Goal: Find specific page/section: Find specific page/section

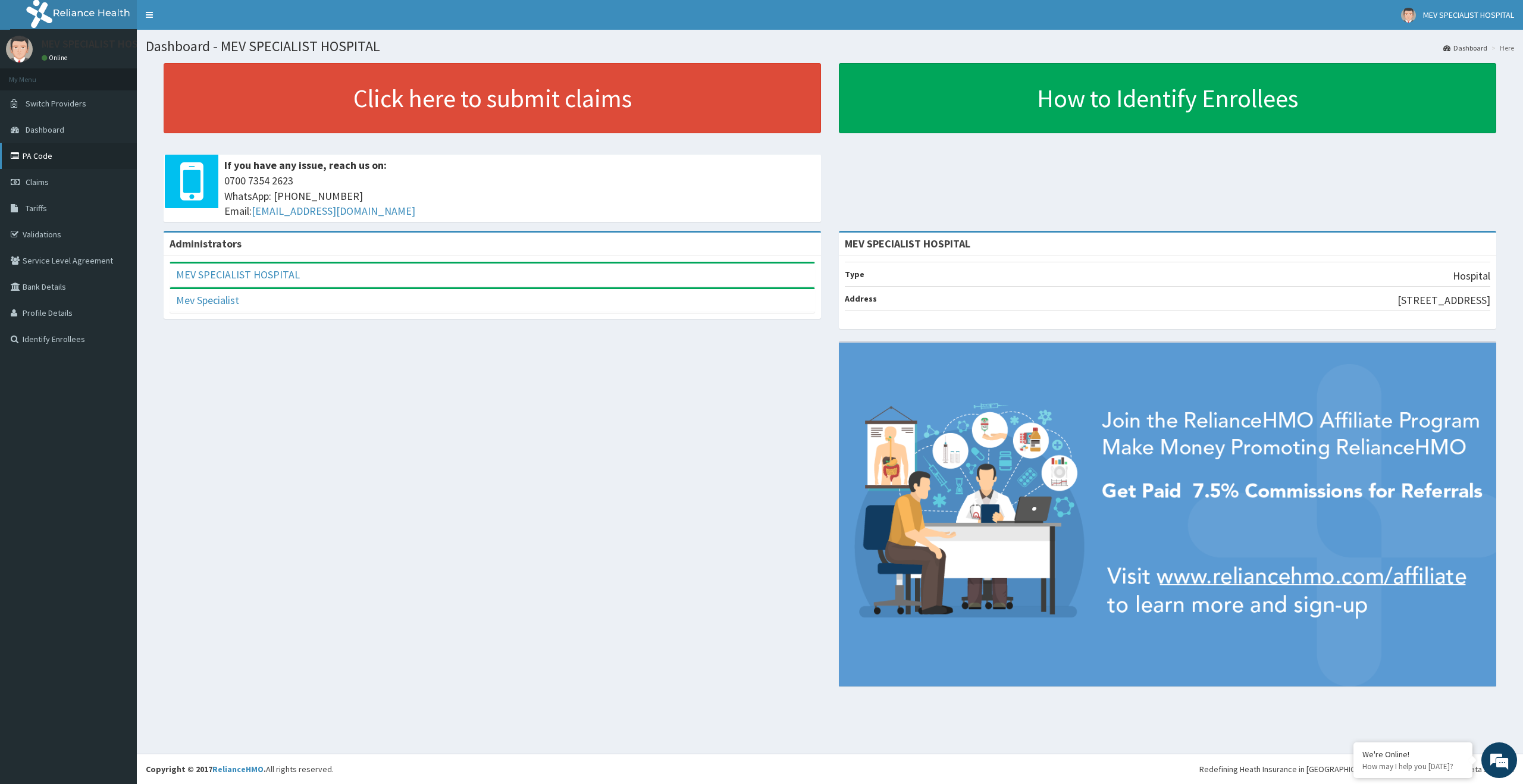
click at [33, 159] on link "PA Code" at bounding box center [69, 156] width 137 height 26
click at [75, 231] on link "Validations" at bounding box center [69, 234] width 137 height 26
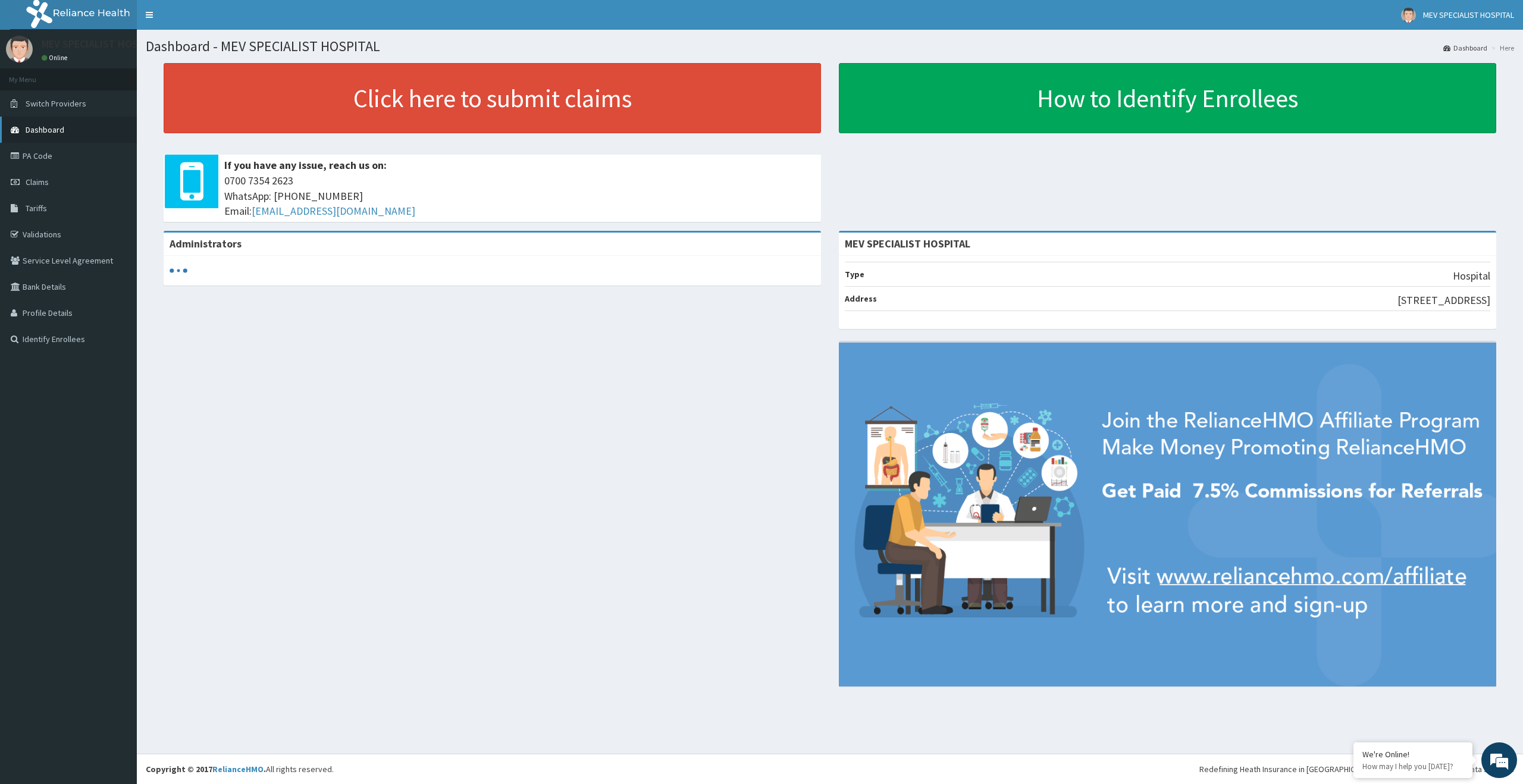
click at [39, 131] on span "Dashboard" at bounding box center [45, 130] width 39 height 11
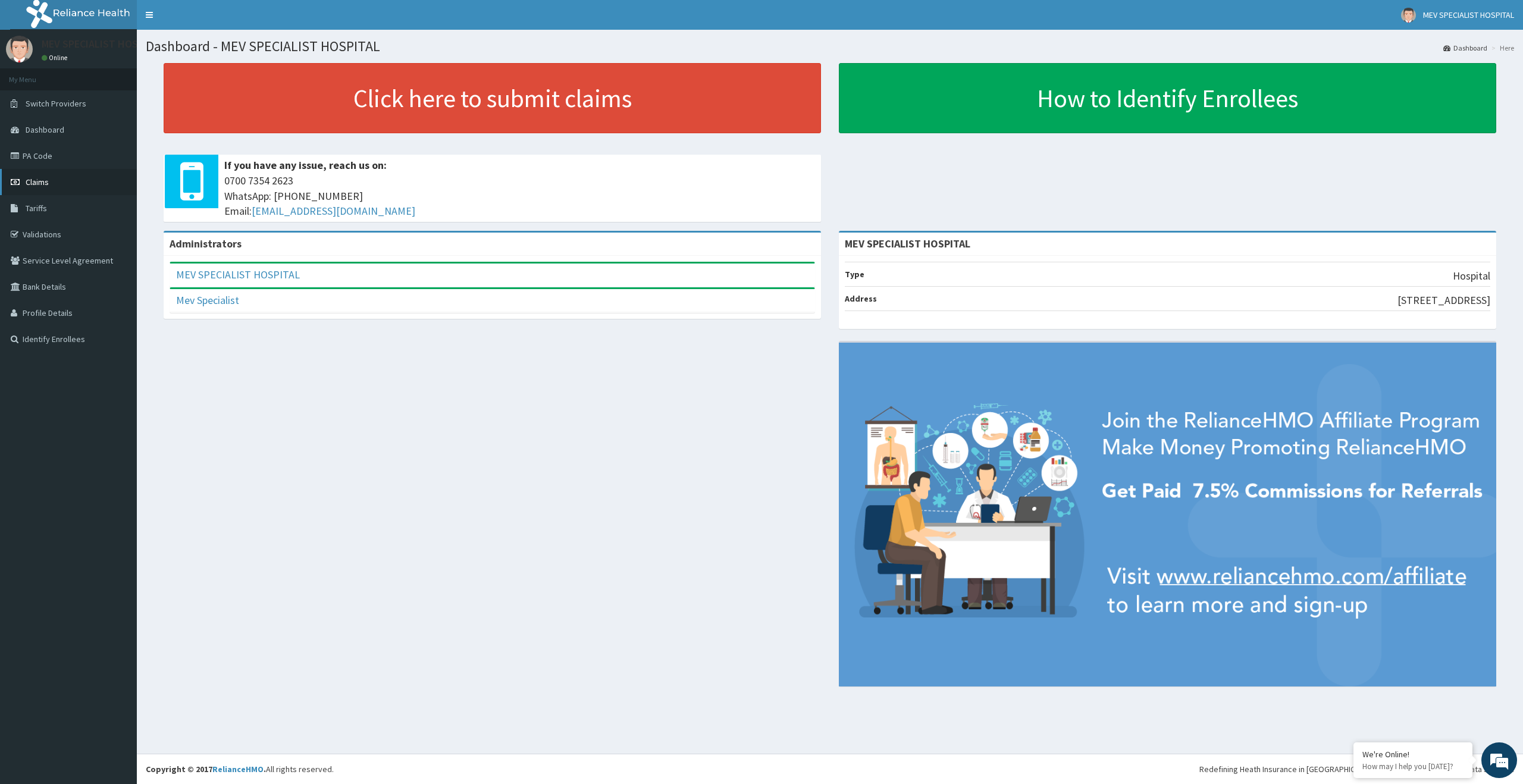
click at [43, 178] on span "Claims" at bounding box center [36, 182] width 23 height 11
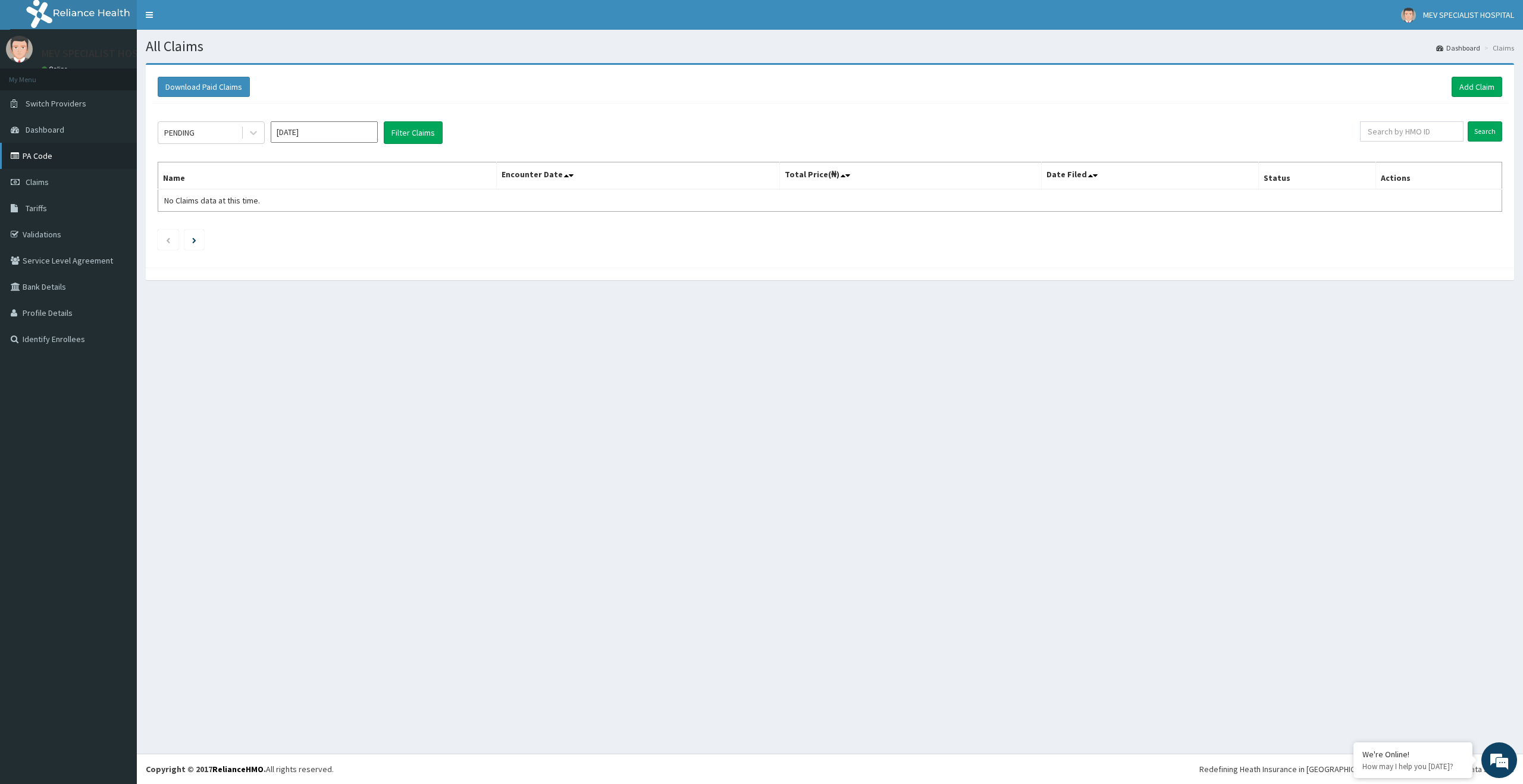
click at [44, 161] on link "PA Code" at bounding box center [69, 156] width 137 height 26
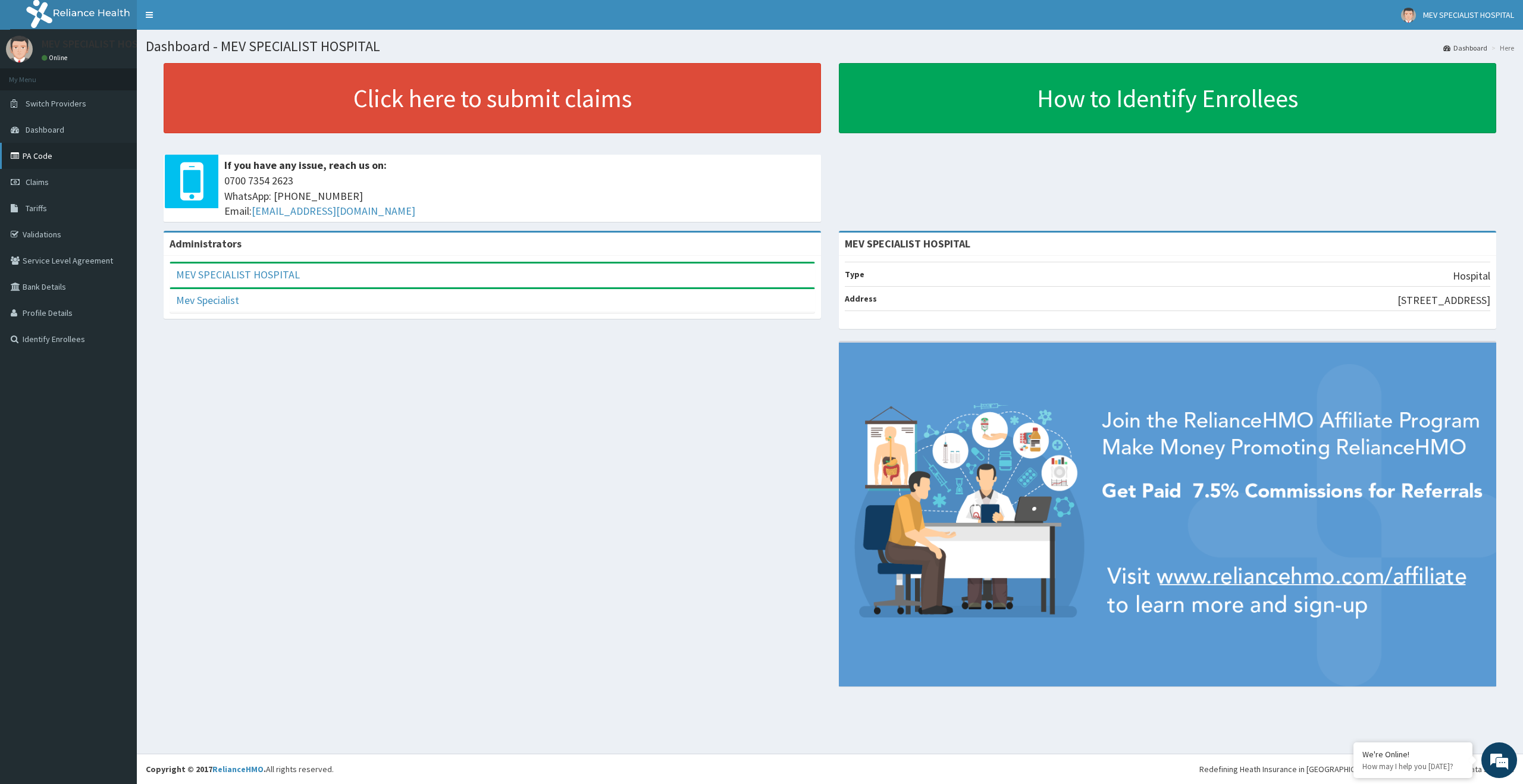
click at [25, 155] on link "PA Code" at bounding box center [69, 156] width 137 height 26
click at [35, 159] on link "PA Code" at bounding box center [69, 156] width 137 height 26
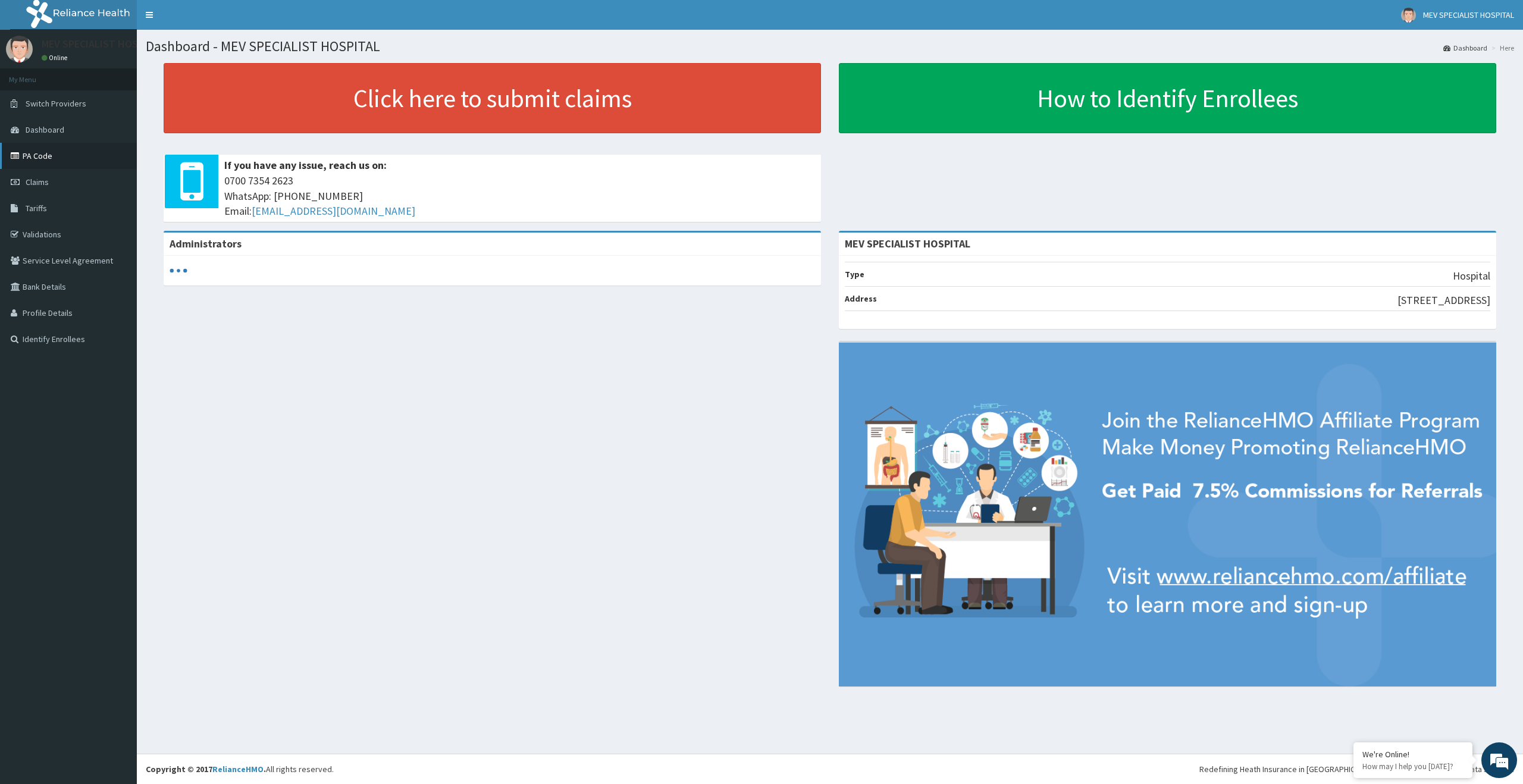
click at [38, 159] on link "PA Code" at bounding box center [69, 156] width 137 height 26
